Goal: Information Seeking & Learning: Check status

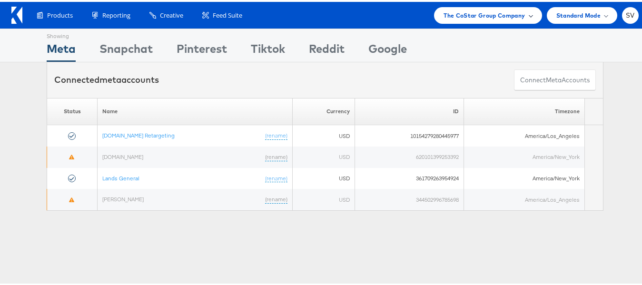
click at [495, 12] on span "The CoStar Group Company" at bounding box center [484, 14] width 81 height 10
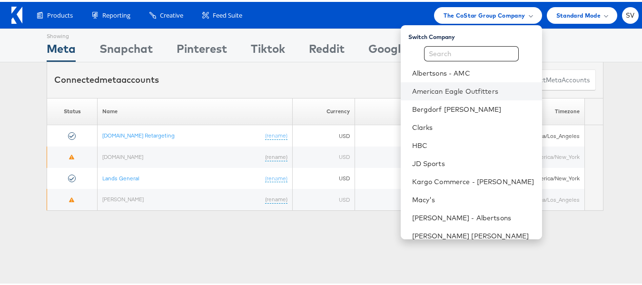
click at [472, 84] on li "American Eagle Outfitters" at bounding box center [471, 89] width 141 height 18
click at [435, 91] on link "American Eagle Outfitters" at bounding box center [473, 90] width 122 height 10
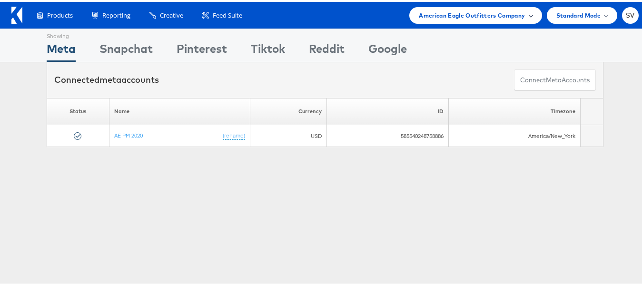
click at [458, 11] on span "American Eagle Outfitters Company" at bounding box center [472, 14] width 106 height 10
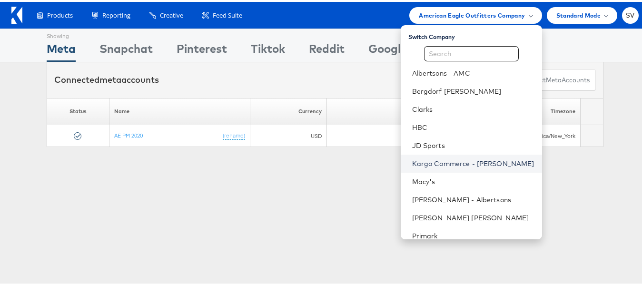
click at [445, 158] on link "Kargo Commerce - [PERSON_NAME]" at bounding box center [473, 162] width 122 height 10
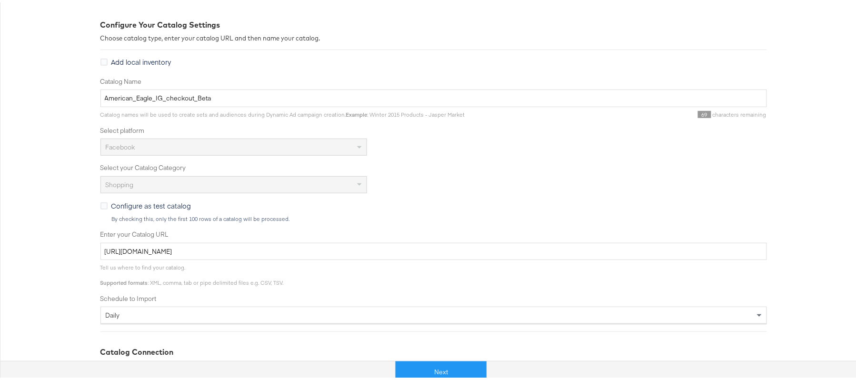
scroll to position [125, 0]
click at [418, 363] on button "Next" at bounding box center [441, 369] width 91 height 21
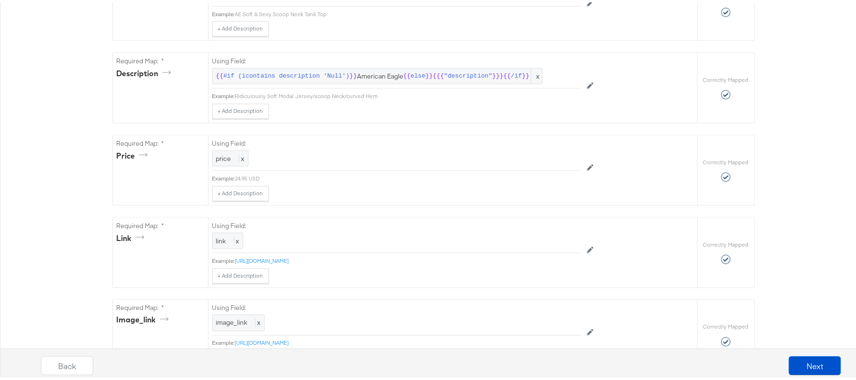
scroll to position [0, 0]
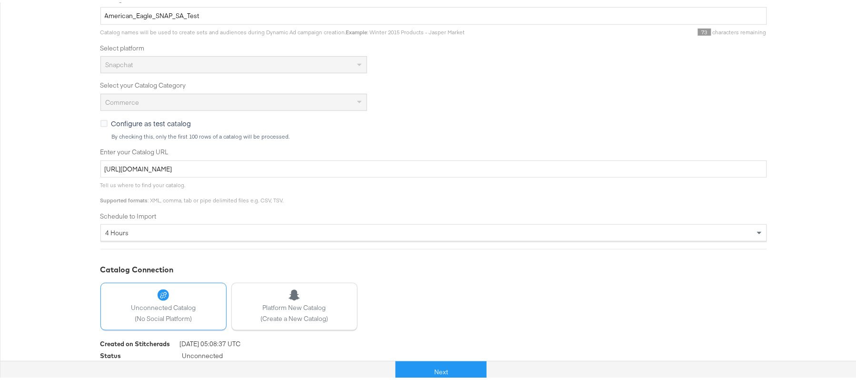
scroll to position [208, 0]
click at [424, 365] on button "Next" at bounding box center [441, 369] width 91 height 21
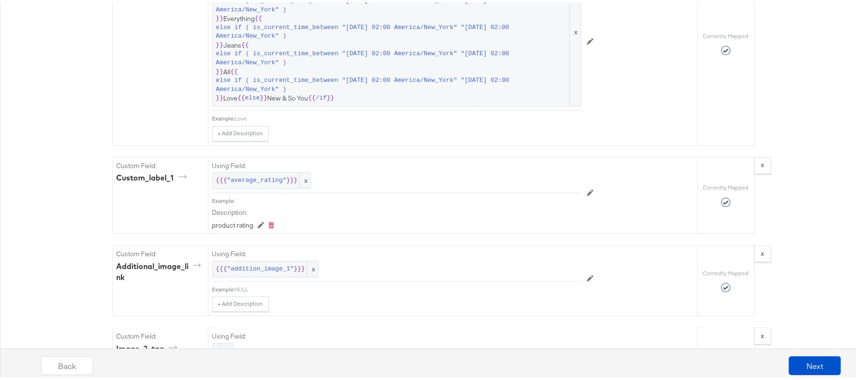
scroll to position [1523, 0]
click at [806, 103] on div "Catalog Mapping Tool Map the required fields to items in your product catalog u…" at bounding box center [433, 58] width 867 height 2919
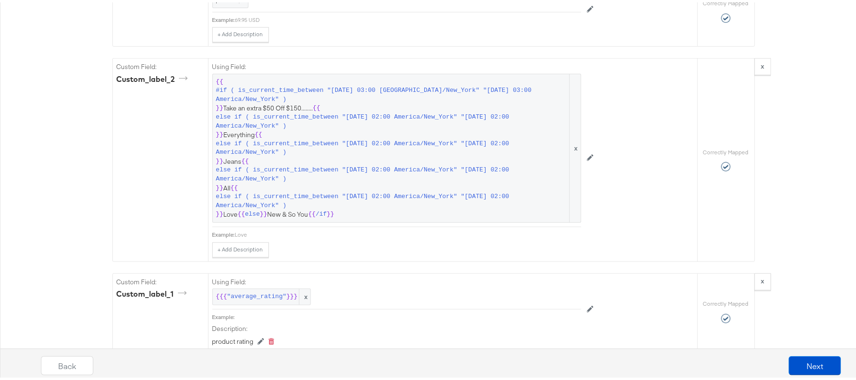
scroll to position [1405, 0]
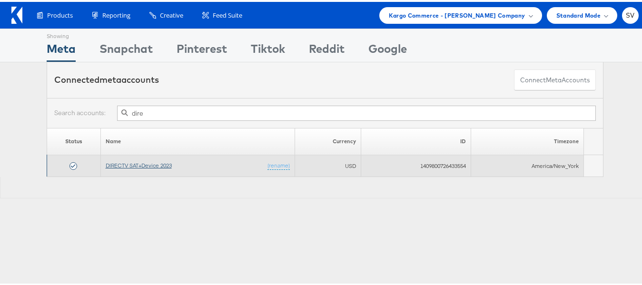
type input "dire"
click at [158, 163] on link "DIRECTV SAT+Device 2023" at bounding box center [139, 163] width 66 height 7
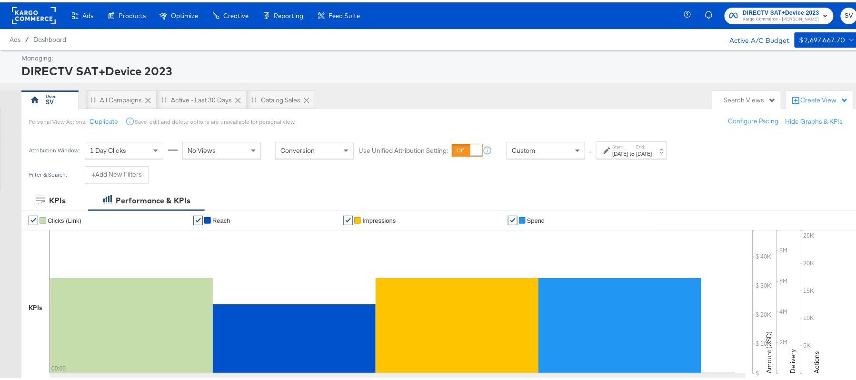
click at [652, 155] on div "Sep 17th 2025" at bounding box center [645, 152] width 16 height 8
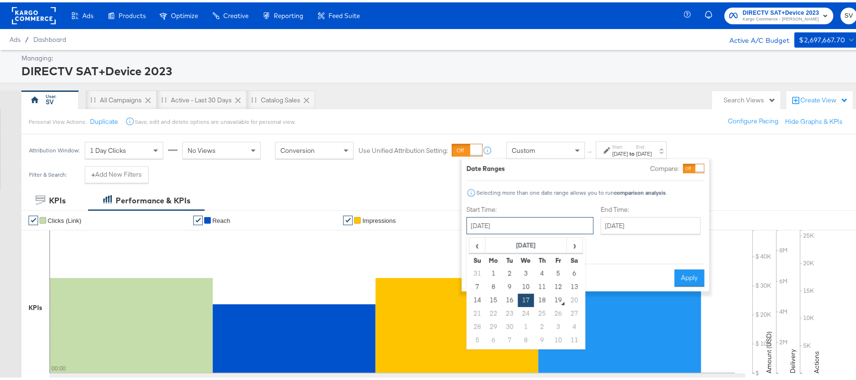
click at [522, 225] on input "September 17th 2025" at bounding box center [530, 223] width 127 height 17
click at [477, 244] on span "‹" at bounding box center [477, 243] width 15 height 14
click at [492, 311] on td "18" at bounding box center [494, 311] width 16 height 13
type input "August 18th 2025"
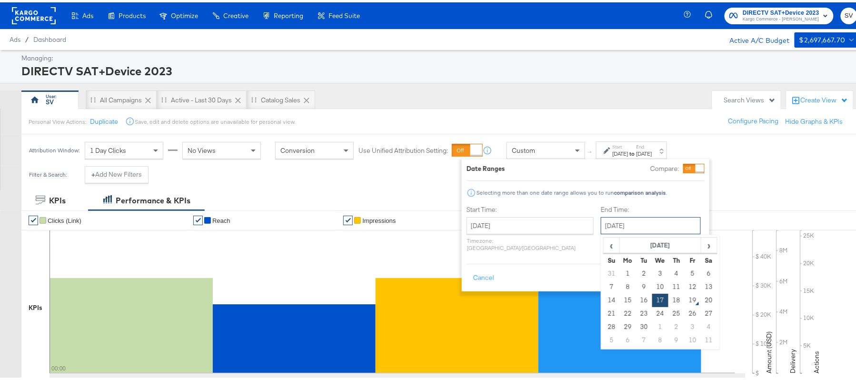
click at [608, 226] on input "September 17th 2025" at bounding box center [651, 223] width 100 height 17
click at [669, 298] on td "18" at bounding box center [677, 297] width 16 height 13
type input "September 18th 2025"
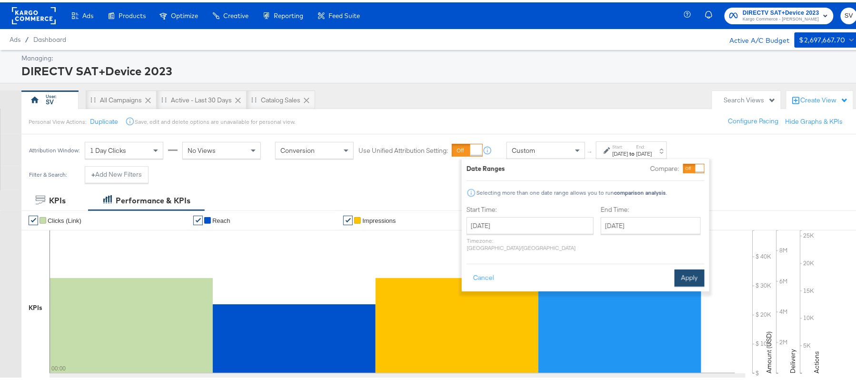
click at [687, 269] on button "Apply" at bounding box center [690, 275] width 30 height 17
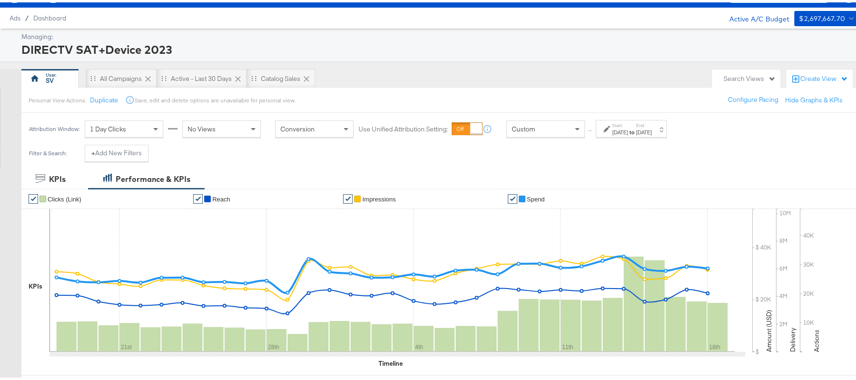
scroll to position [317, 0]
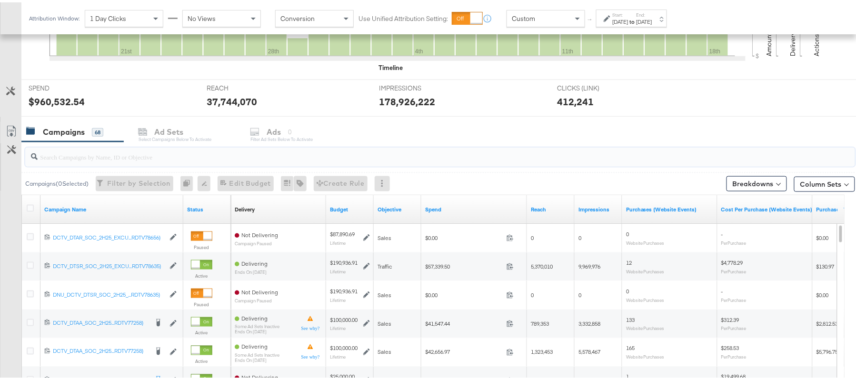
click at [139, 147] on input "search" at bounding box center [409, 150] width 742 height 19
paste input "q3p"
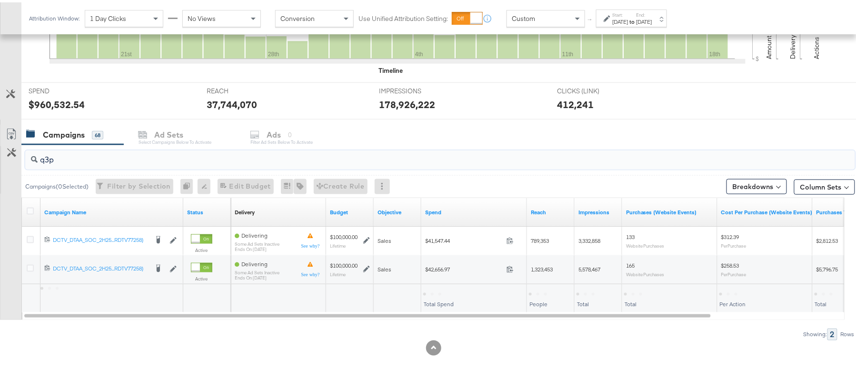
scroll to position [315, 0]
type input "q3p"
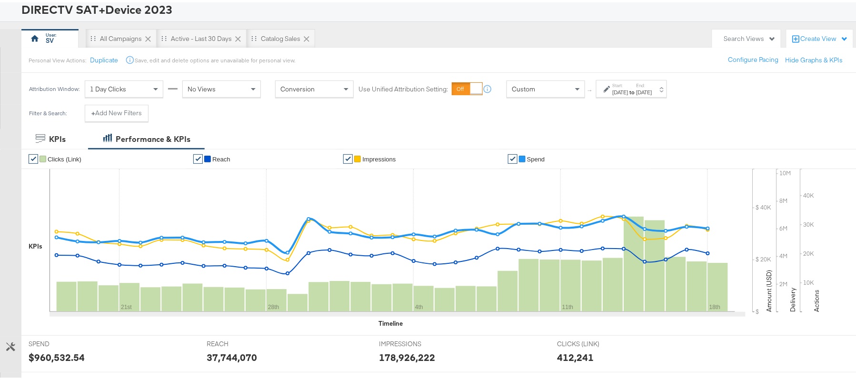
scroll to position [0, 0]
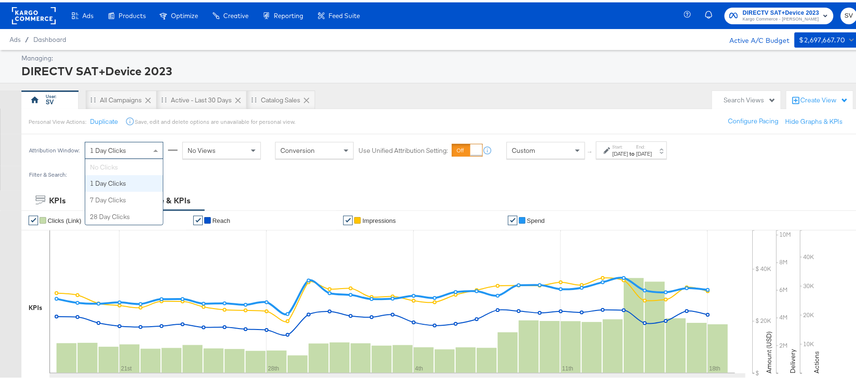
click at [139, 147] on div "1 Day Clicks" at bounding box center [124, 148] width 78 height 16
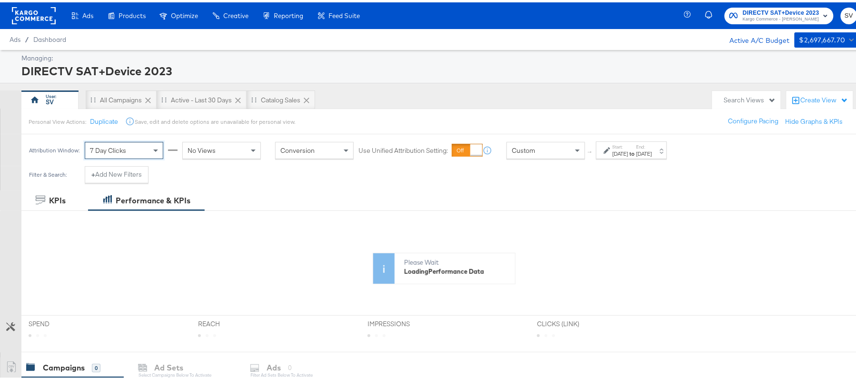
click at [243, 151] on div "No Views" at bounding box center [222, 148] width 78 height 16
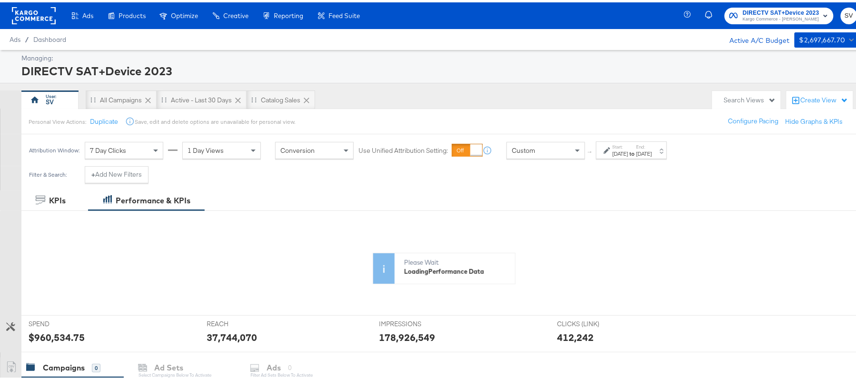
click at [488, 103] on div "SV All Campaigns Active - Last 30 Days Catalog Sales" at bounding box center [364, 97] width 686 height 19
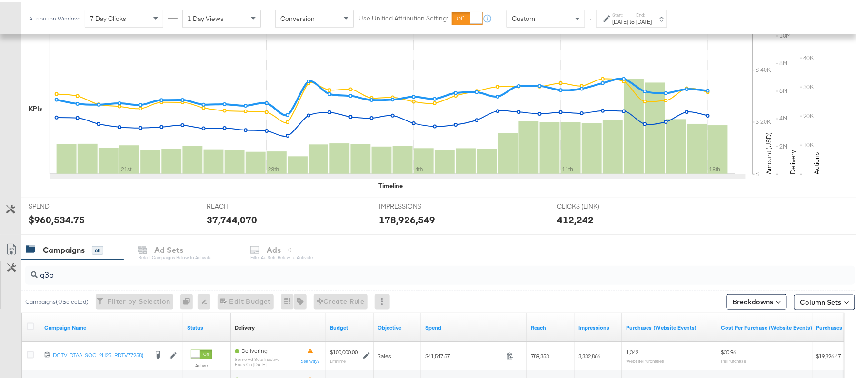
scroll to position [315, 0]
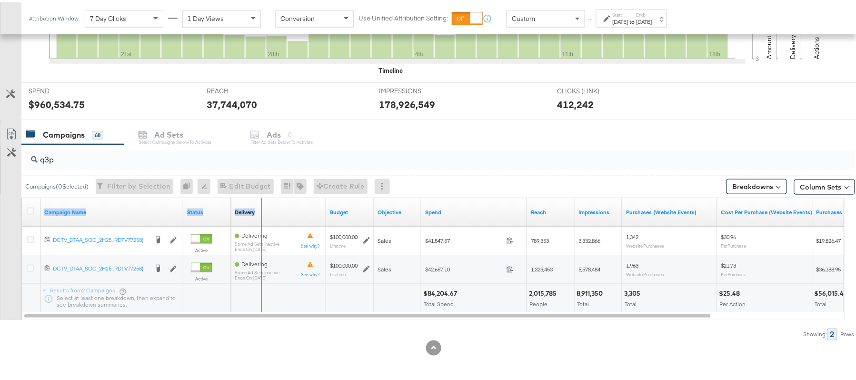
drag, startPoint x: 181, startPoint y: 204, endPoint x: 271, endPoint y: 211, distance: 89.8
click at [22, 196] on div "Campaign Name Status Delivery Sorting Unavailable Budget Objective Spend Reach …" at bounding box center [22, 196] width 0 height 0
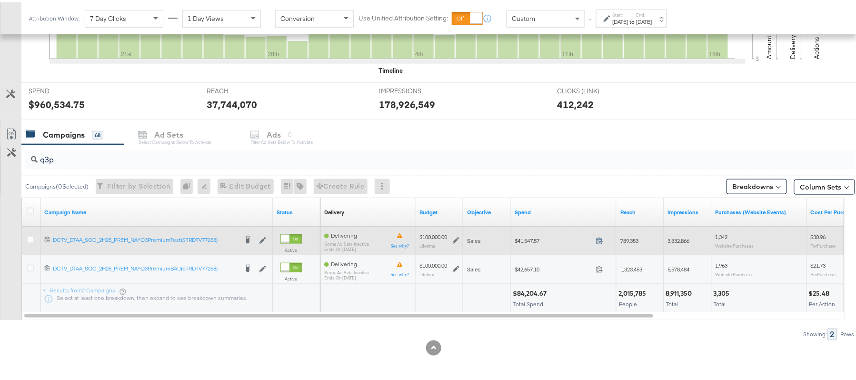
click at [596, 241] on span at bounding box center [602, 239] width 20 height 7
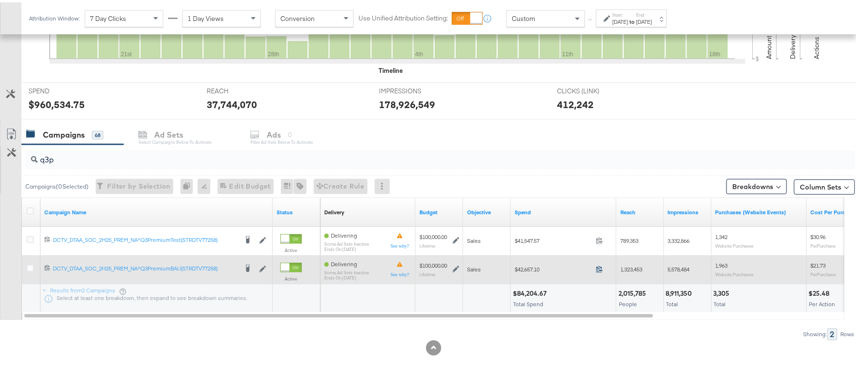
click at [601, 264] on icon at bounding box center [599, 266] width 7 height 7
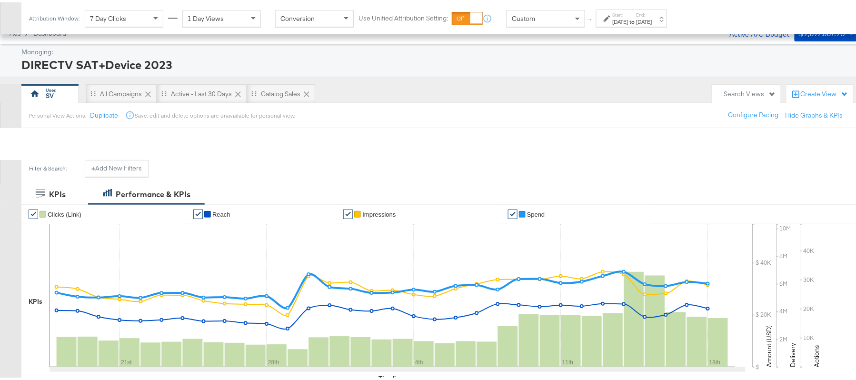
scroll to position [0, 0]
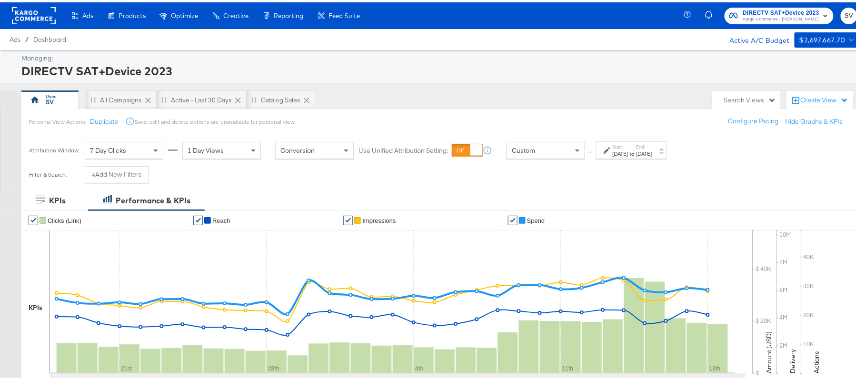
click at [629, 149] on div "Aug 18th 2025" at bounding box center [621, 152] width 16 height 8
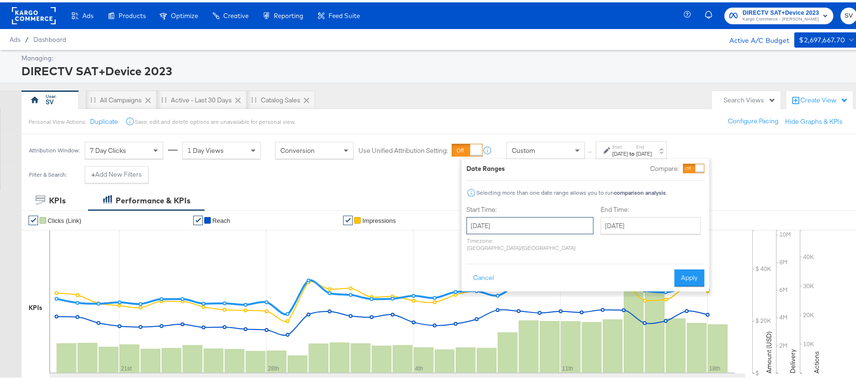
click at [539, 218] on input "August 18th 2025" at bounding box center [530, 223] width 127 height 17
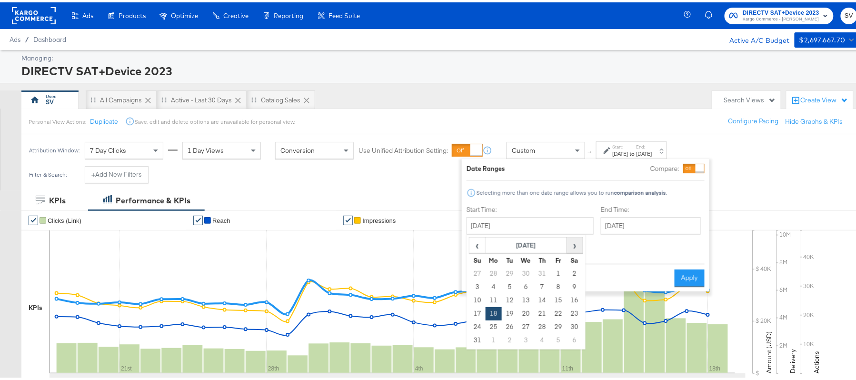
click at [568, 245] on span "›" at bounding box center [575, 243] width 15 height 14
click at [543, 297] on td "18" at bounding box center [542, 297] width 16 height 13
type input "September 18th 2025"
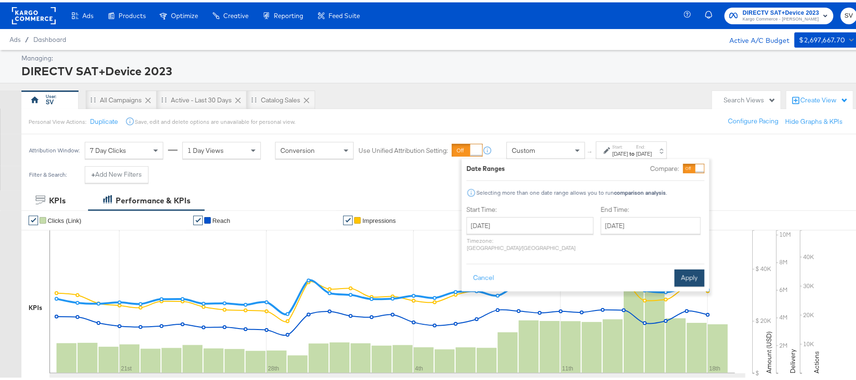
click at [680, 271] on button "Apply" at bounding box center [690, 275] width 30 height 17
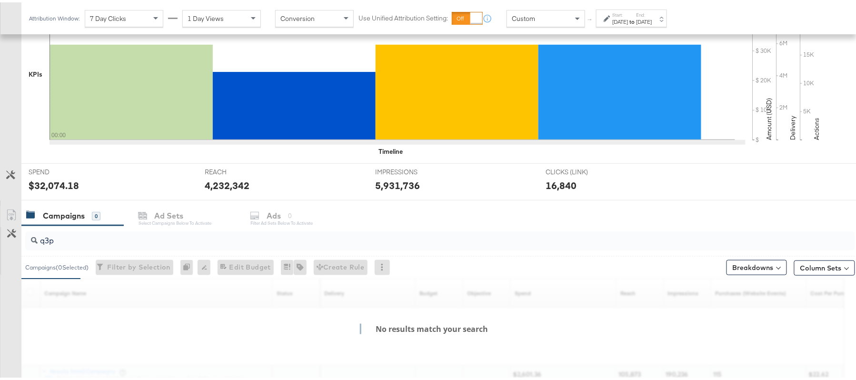
scroll to position [315, 0]
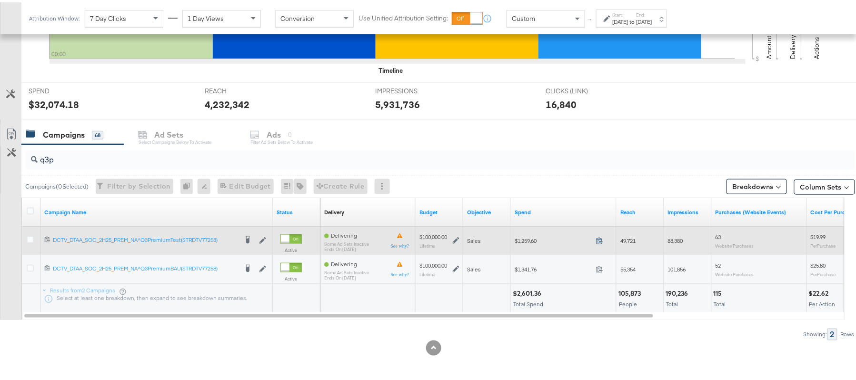
click at [599, 240] on icon at bounding box center [599, 238] width 7 height 7
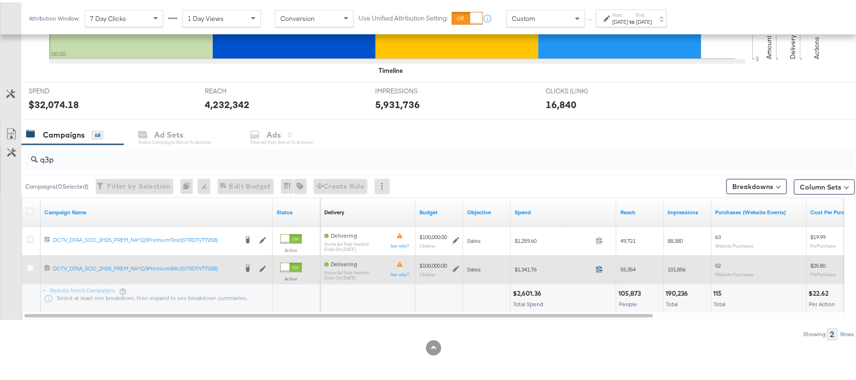
click at [601, 269] on icon at bounding box center [599, 266] width 7 height 7
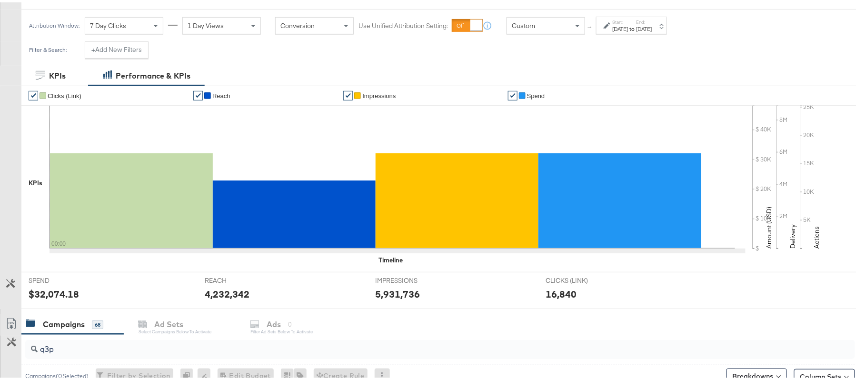
scroll to position [0, 0]
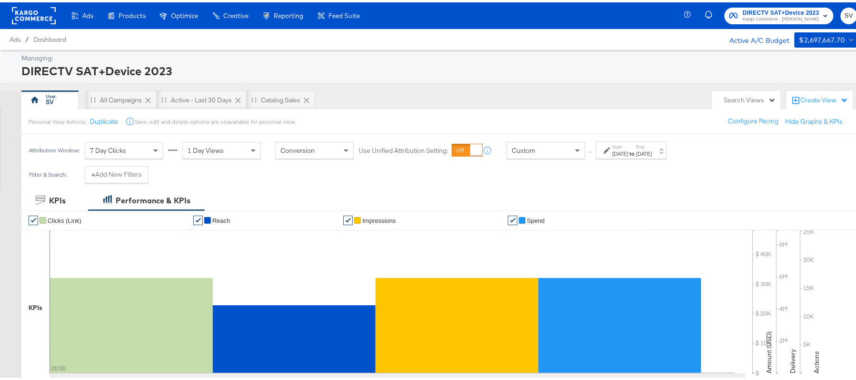
click at [629, 147] on label "Start:" at bounding box center [621, 144] width 16 height 6
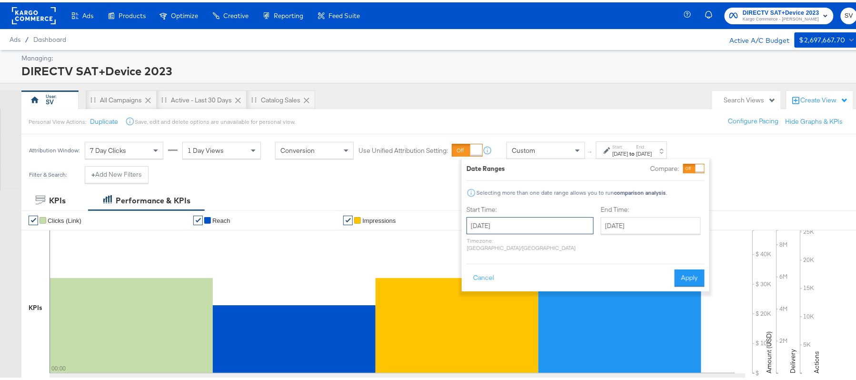
click at [526, 221] on input "September 18th 2025" at bounding box center [530, 223] width 127 height 17
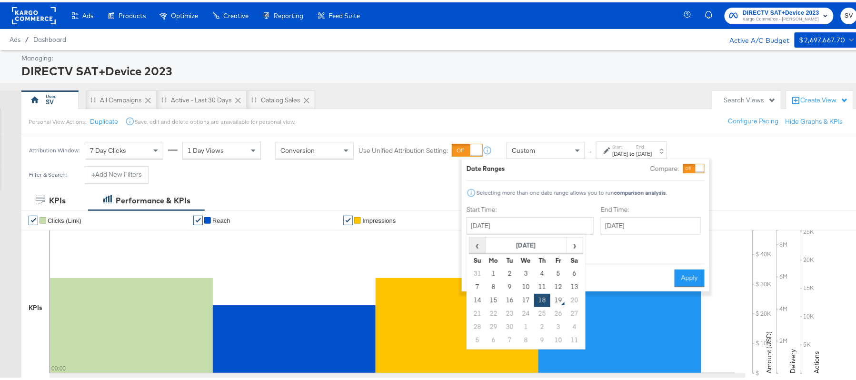
click at [482, 243] on span "‹" at bounding box center [477, 243] width 15 height 14
click at [496, 312] on td "18" at bounding box center [494, 311] width 16 height 13
type input "August 18th 2025"
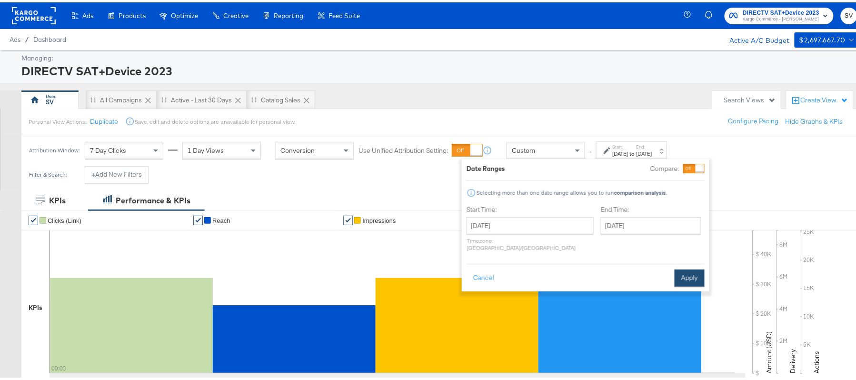
click at [694, 270] on button "Apply" at bounding box center [690, 275] width 30 height 17
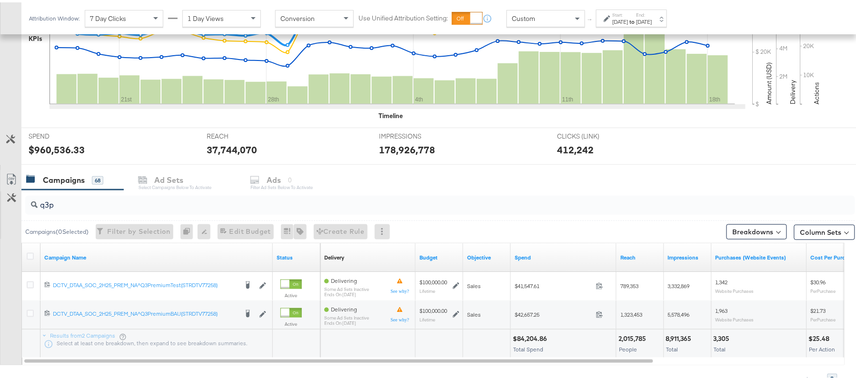
scroll to position [315, 0]
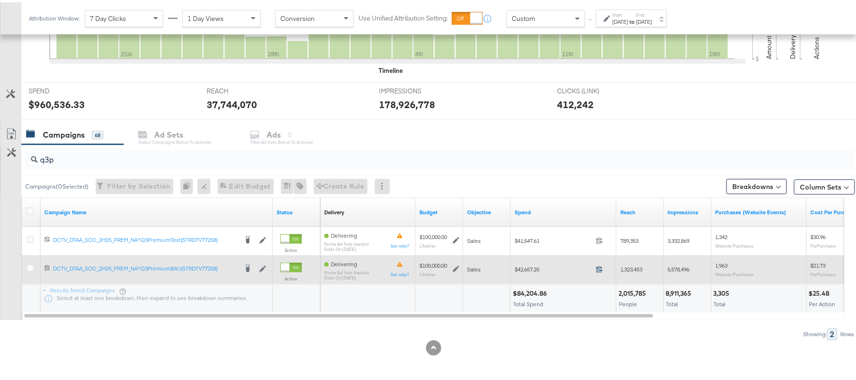
click at [598, 265] on icon at bounding box center [599, 266] width 7 height 7
click at [637, 265] on span "1,323,453" at bounding box center [632, 266] width 22 height 7
copy span "1,323,453"
click at [675, 265] on span "5,578,496" at bounding box center [679, 266] width 22 height 7
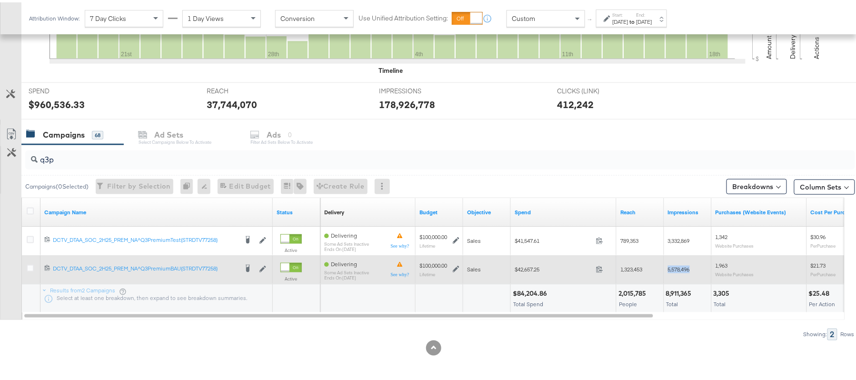
click at [675, 265] on span "5,578,496" at bounding box center [679, 266] width 22 height 7
copy span "5,578,496"
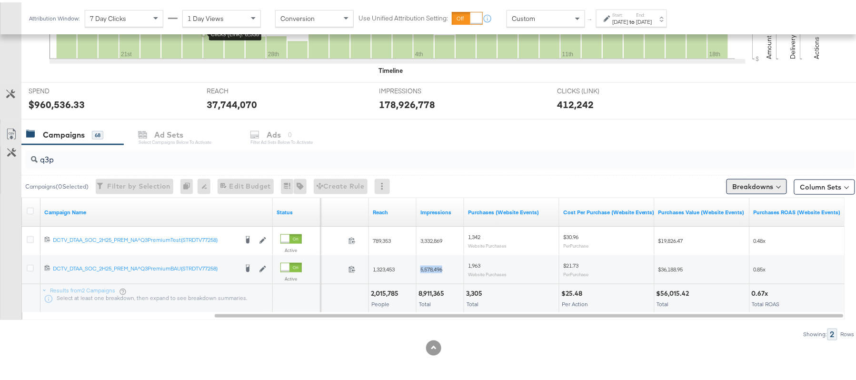
click at [746, 185] on button "Breakdowns" at bounding box center [757, 184] width 60 height 15
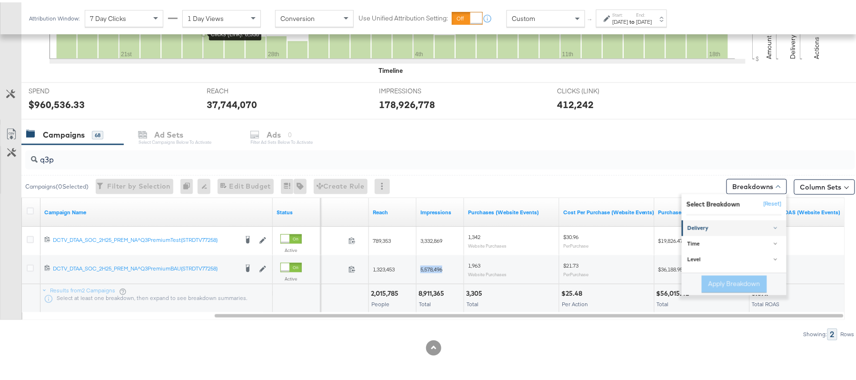
click at [726, 219] on link "Delivery" at bounding box center [734, 226] width 105 height 16
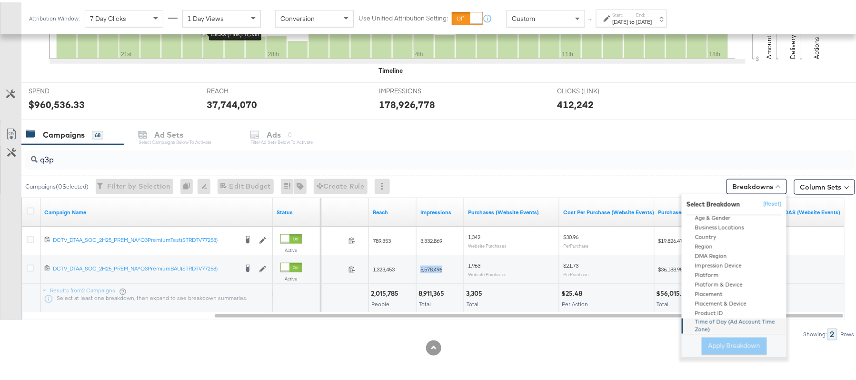
scroll to position [0, 0]
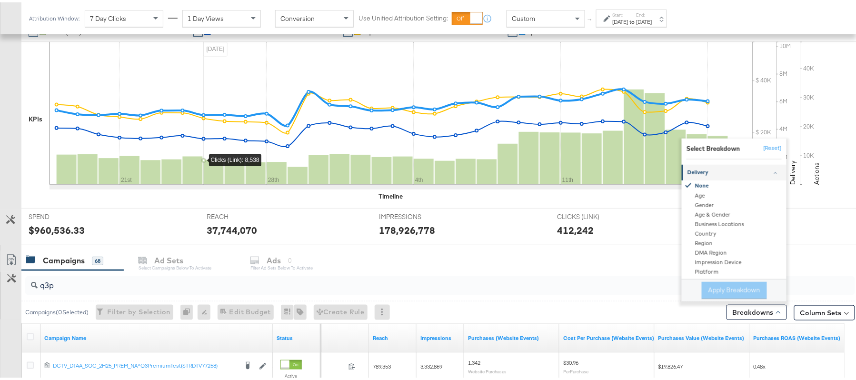
click at [601, 267] on div "Campaigns 68 Ad Sets Select Campaigns below to activate Ads 0 Filter Ad Sets be…" at bounding box center [444, 258] width 846 height 20
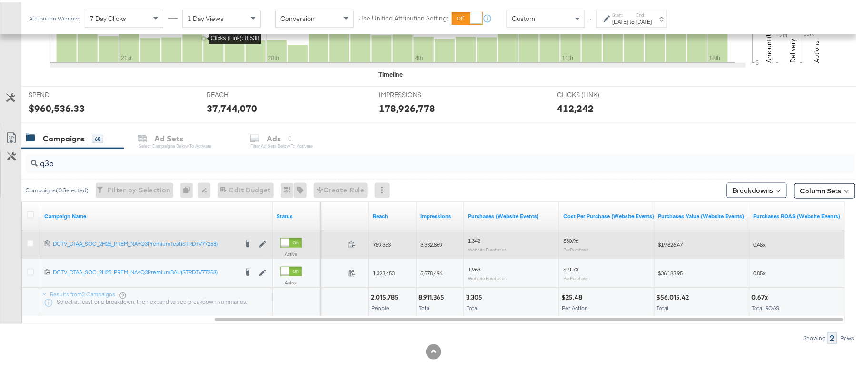
scroll to position [315, 0]
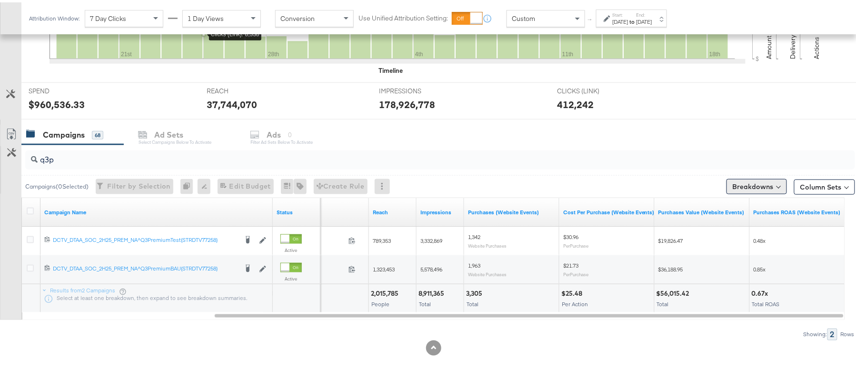
click at [734, 188] on button "Breakdowns" at bounding box center [757, 184] width 60 height 15
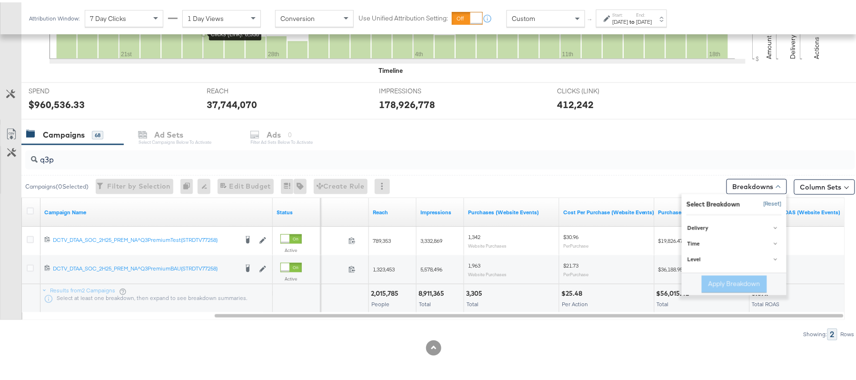
click at [758, 199] on button "[Reset]" at bounding box center [770, 201] width 24 height 15
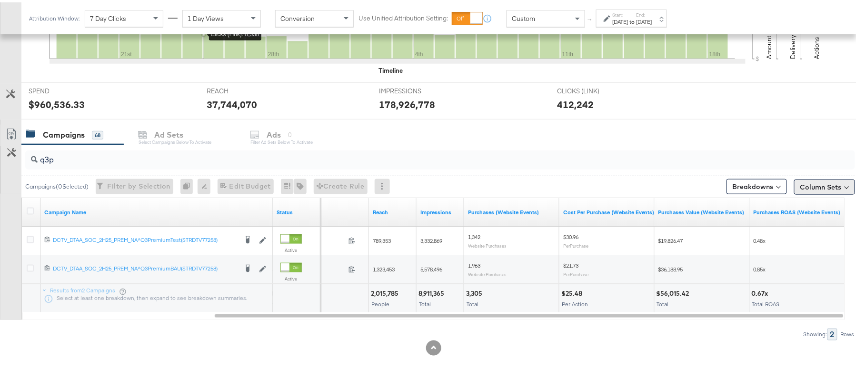
click at [803, 189] on button "Column Sets" at bounding box center [824, 184] width 61 height 15
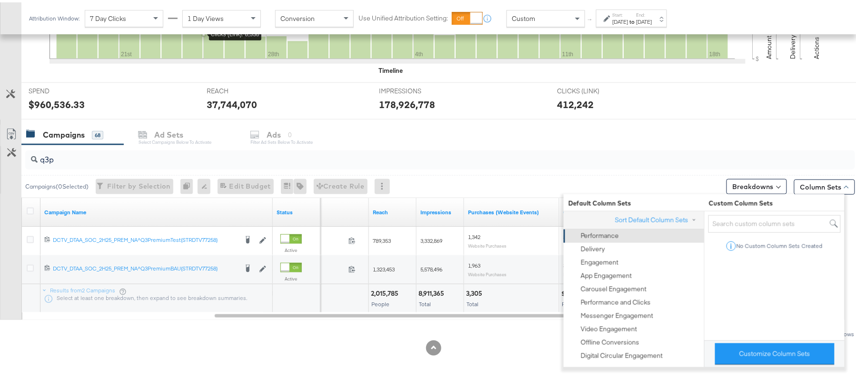
click at [620, 233] on div "Performance" at bounding box center [633, 233] width 129 height 13
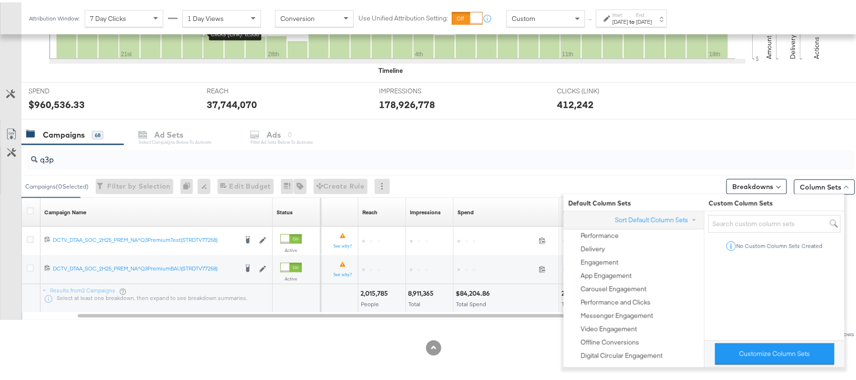
click at [534, 186] on div "Campaigns ( 0 Selected) Filter by Selection Filter 0 campaigns 0 Rename 0 campa…" at bounding box center [438, 184] width 834 height 22
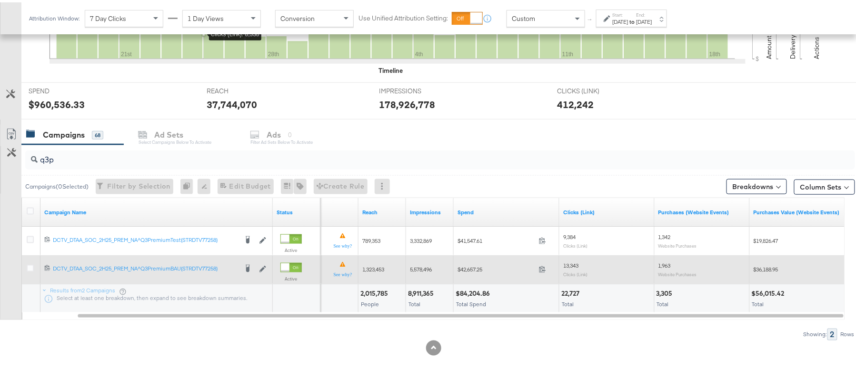
click at [568, 263] on span "13,343" at bounding box center [570, 263] width 15 height 7
copy span "13,343"
click at [665, 263] on span "1,963" at bounding box center [665, 263] width 12 height 7
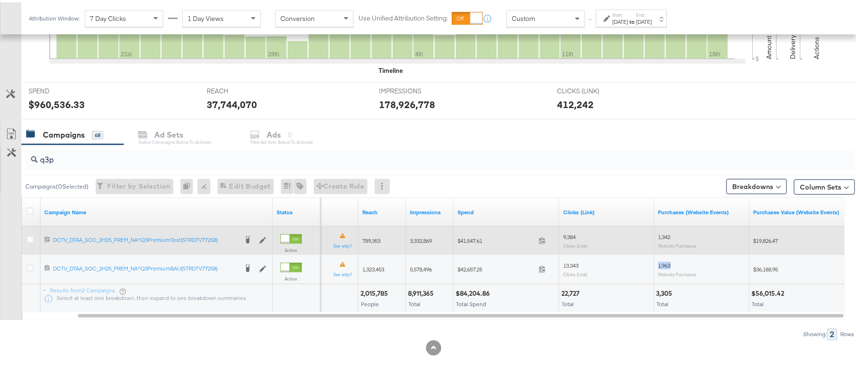
copy span "1,963"
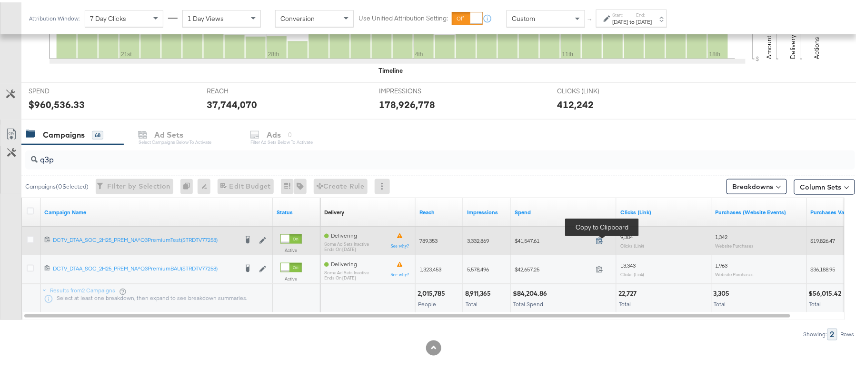
click at [598, 240] on icon at bounding box center [599, 238] width 7 height 7
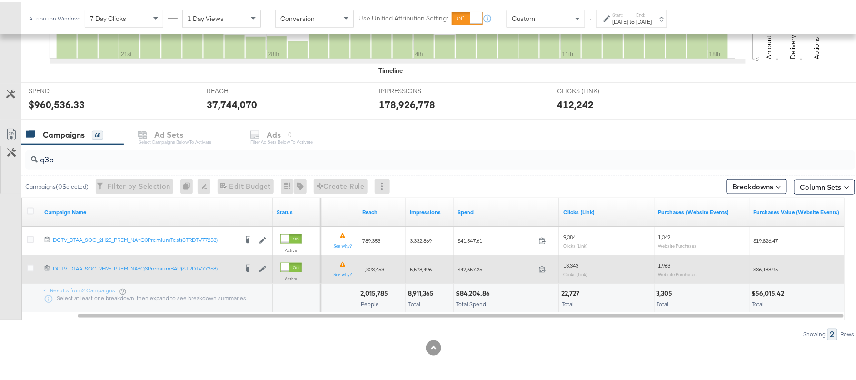
click at [561, 261] on div "13,343 Clicks (Link)" at bounding box center [607, 267] width 95 height 22
click at [570, 261] on span "13,343" at bounding box center [570, 263] width 15 height 7
copy span "13,343"
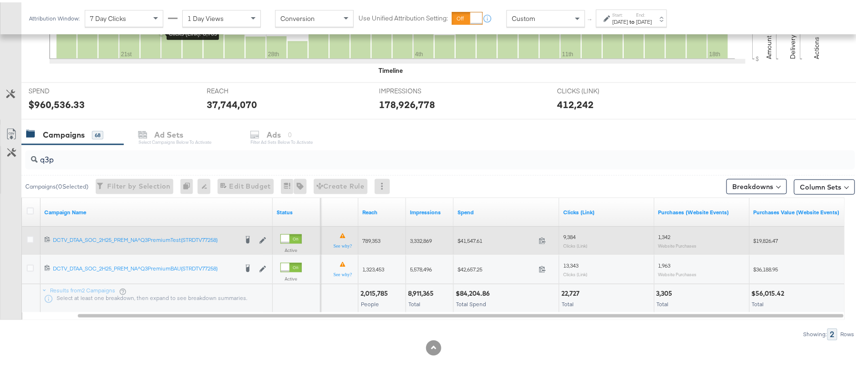
click at [568, 232] on span "9,384" at bounding box center [569, 234] width 12 height 7
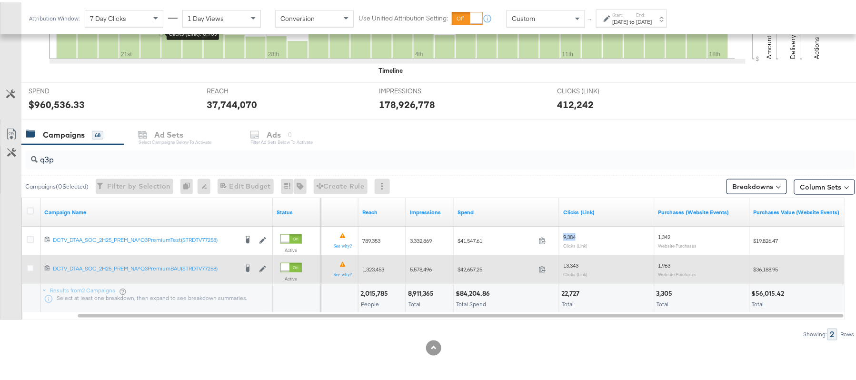
copy span "9,384"
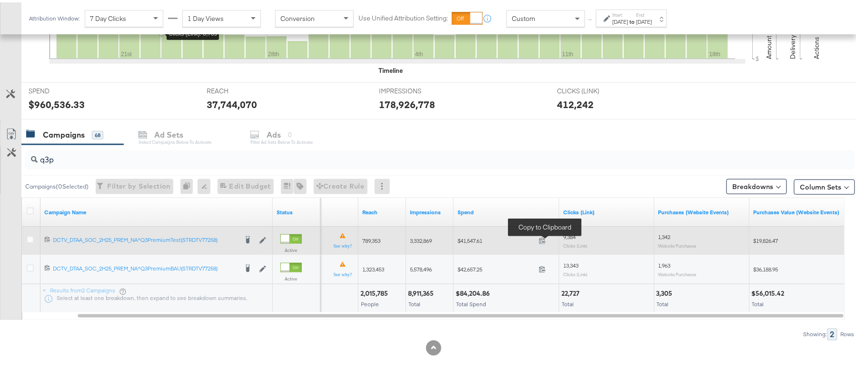
click at [536, 239] on span at bounding box center [545, 239] width 20 height 7
click at [572, 234] on span "9,384" at bounding box center [569, 234] width 12 height 7
copy span "9,384"
click at [666, 236] on span "1,342" at bounding box center [665, 234] width 12 height 7
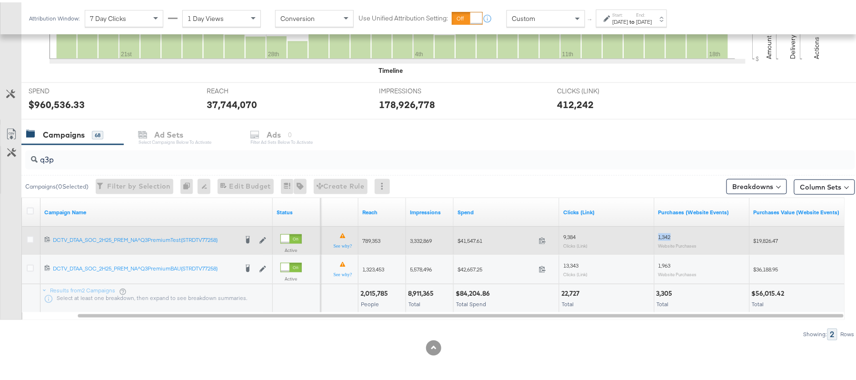
click at [666, 236] on span "1,342" at bounding box center [665, 234] width 12 height 7
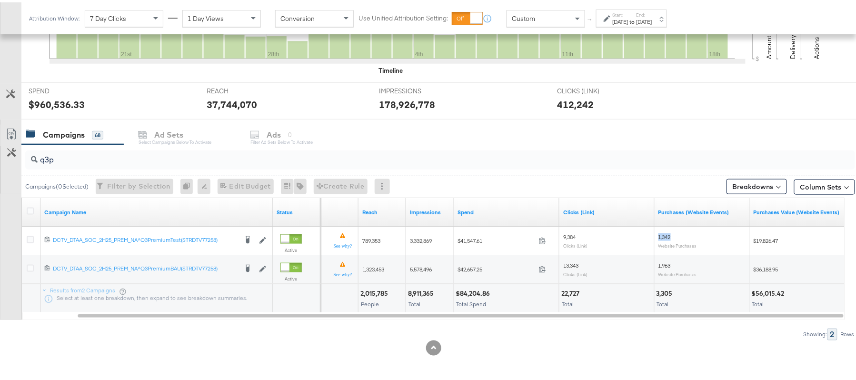
copy span "1,342"
click at [794, 180] on button "Column Sets" at bounding box center [824, 184] width 61 height 15
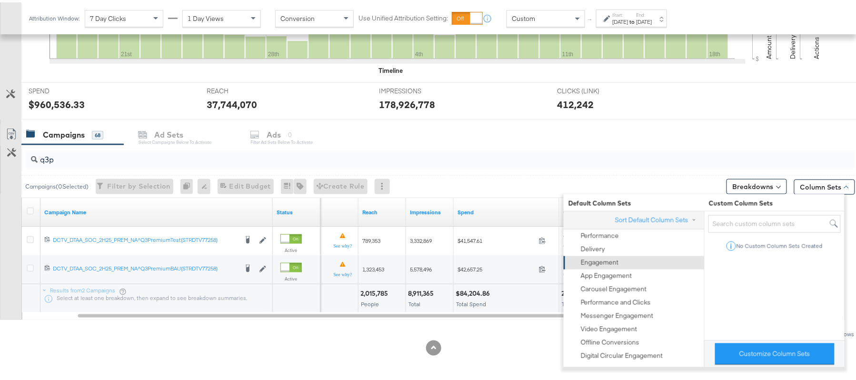
click at [615, 258] on div "Engagement" at bounding box center [600, 260] width 38 height 9
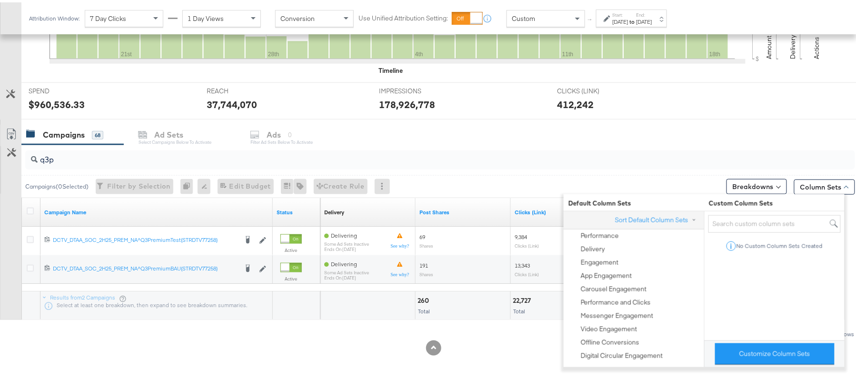
click at [505, 128] on div "Campaigns 68 Ad Sets Select Campaigns below to activate Ads 0 Filter Ad Sets be…" at bounding box center [444, 132] width 846 height 20
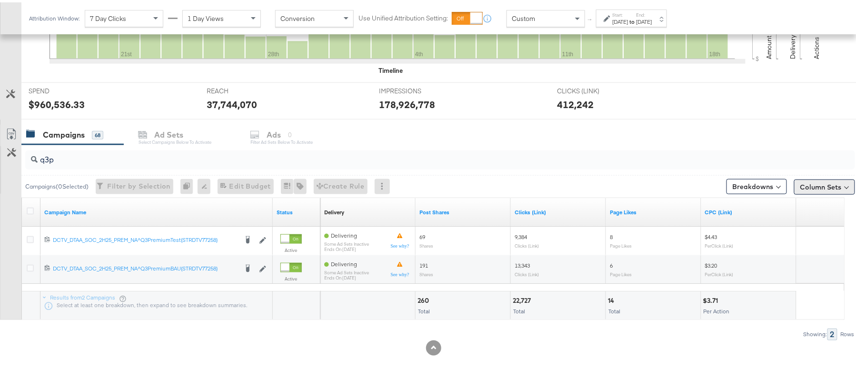
click at [814, 191] on button "Column Sets" at bounding box center [824, 184] width 61 height 15
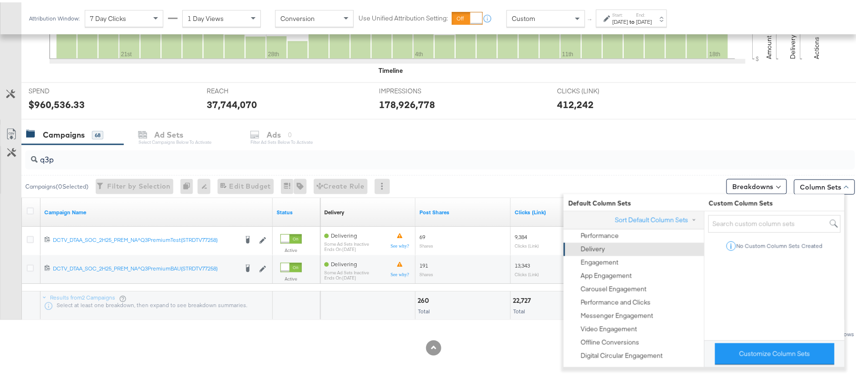
click at [604, 248] on div "Delivery" at bounding box center [593, 246] width 24 height 9
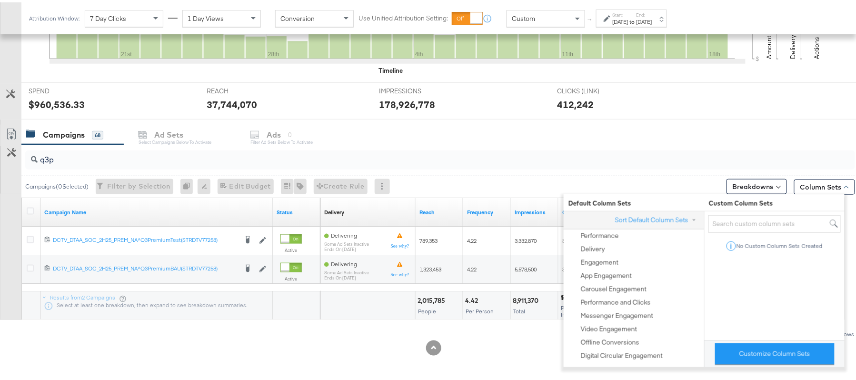
click at [505, 178] on div "Campaigns ( 0 Selected) Filter by Selection Filter 0 campaigns 0 Rename 0 campa…" at bounding box center [438, 184] width 834 height 22
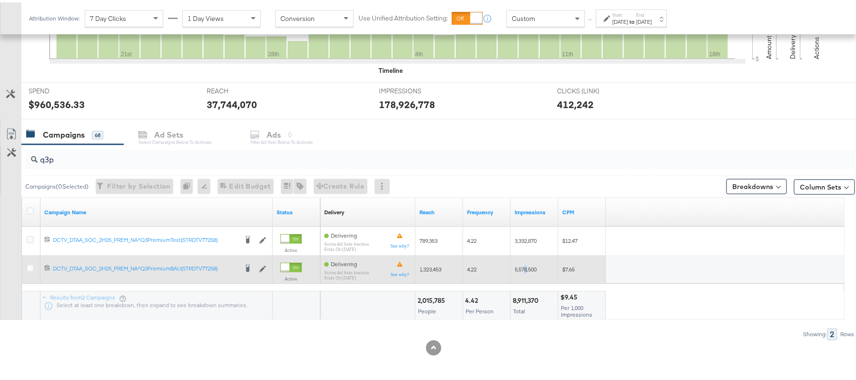
click at [526, 269] on span "5,578,500" at bounding box center [526, 266] width 22 height 7
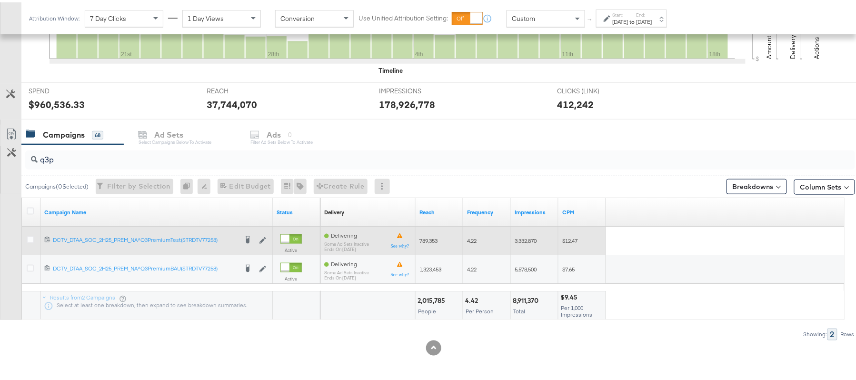
click at [521, 238] on span "3,332,870" at bounding box center [526, 238] width 22 height 7
copy span "3,332,870"
click at [433, 235] on span "789,353" at bounding box center [429, 238] width 18 height 7
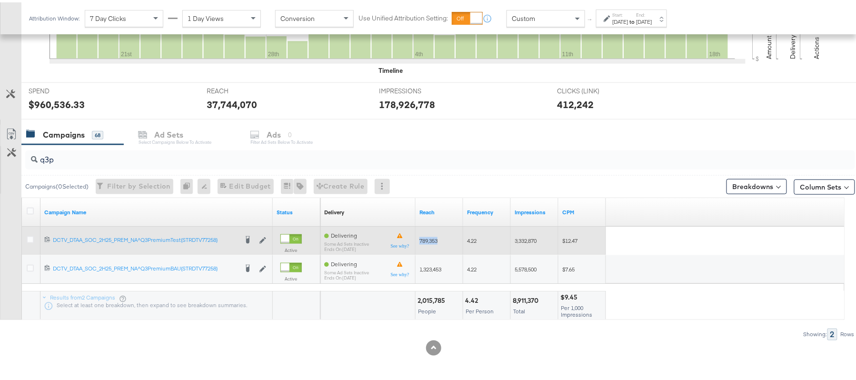
copy span "789,353"
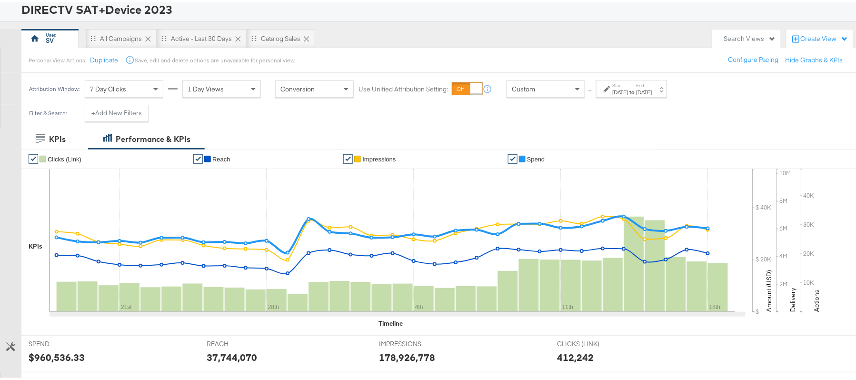
scroll to position [0, 0]
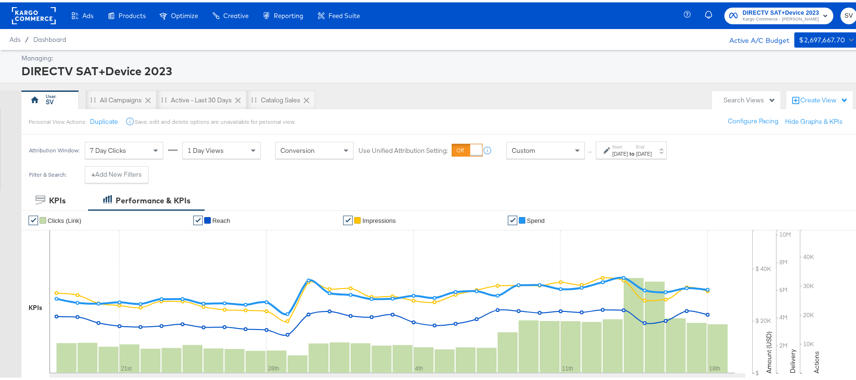
click at [757, 21] on button "DIRECTV SAT+Device 2023 Kargo Commerce - Subodh Verma" at bounding box center [779, 13] width 109 height 17
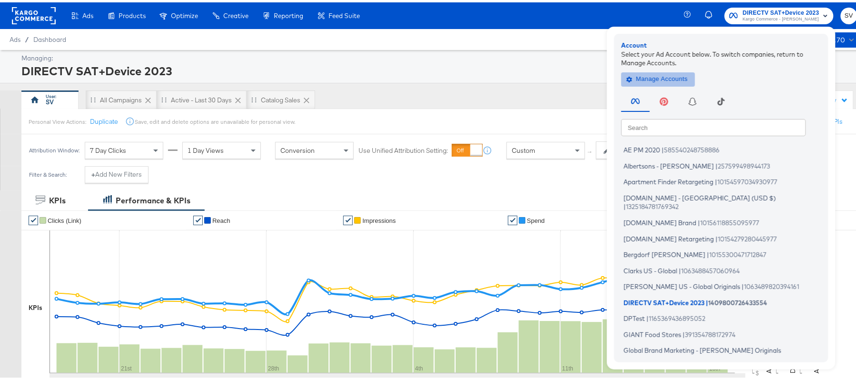
click at [681, 74] on button "Manage Accounts" at bounding box center [659, 77] width 74 height 14
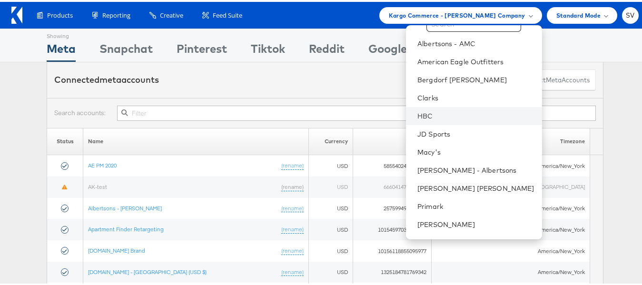
scroll to position [46, 0]
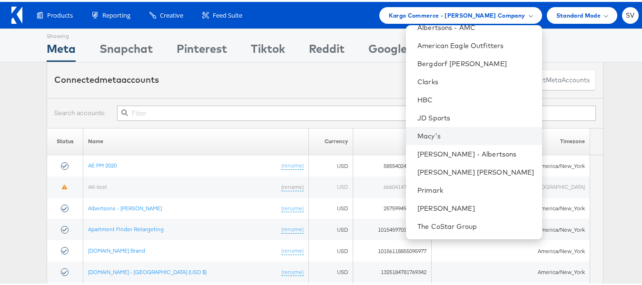
click at [463, 140] on li "Macy's" at bounding box center [474, 134] width 136 height 18
click at [454, 132] on link "Macy's" at bounding box center [476, 135] width 117 height 10
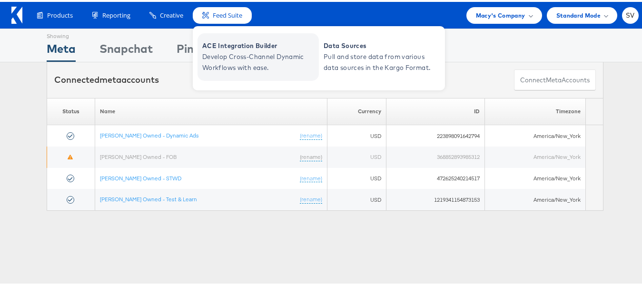
click at [227, 44] on span "ACE Integration Builder" at bounding box center [259, 44] width 114 height 11
